Goal: Navigation & Orientation: Understand site structure

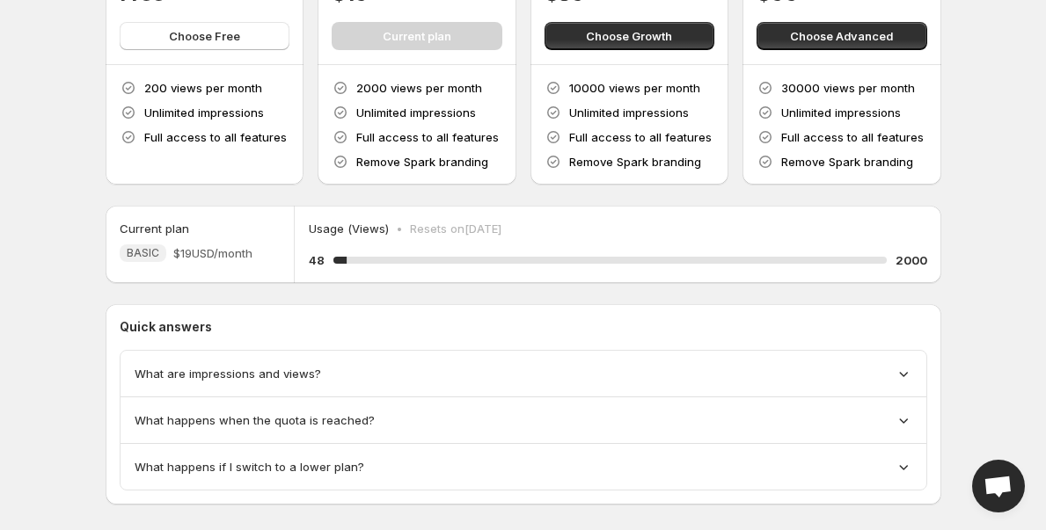
scroll to position [151, 0]
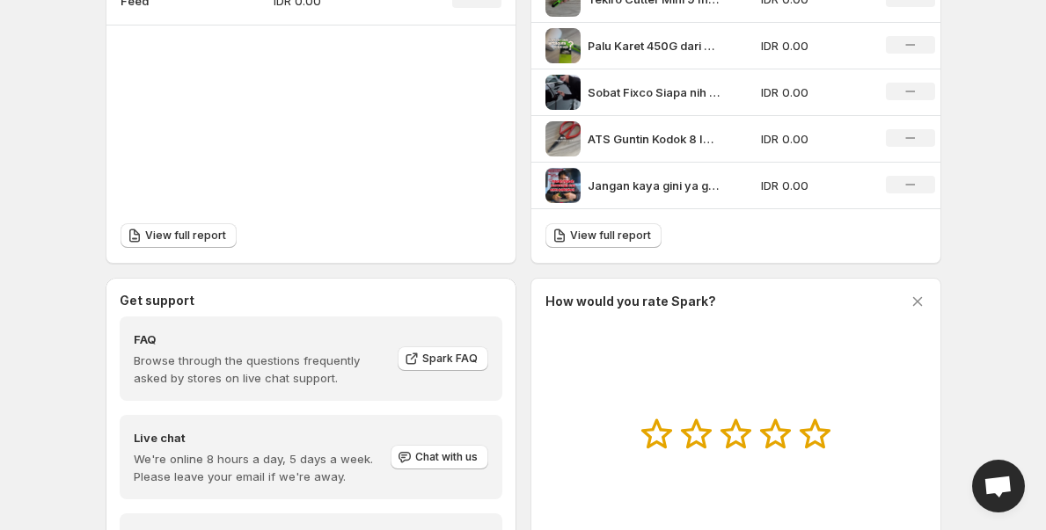
scroll to position [818, 0]
